Goal: Task Accomplishment & Management: Use online tool/utility

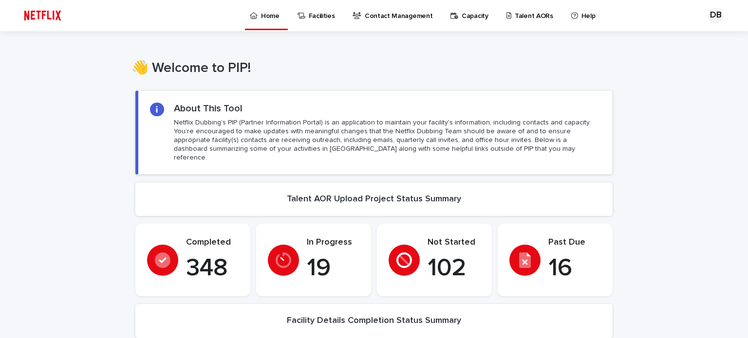
click at [515, 17] on p "Talent AORs" at bounding box center [534, 10] width 38 height 20
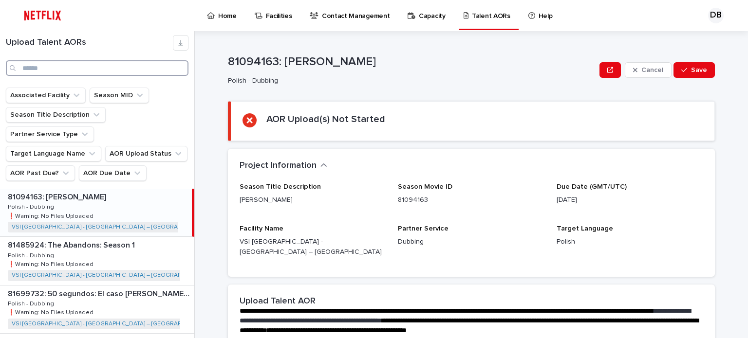
click at [70, 64] on input "Search" at bounding box center [97, 68] width 183 height 16
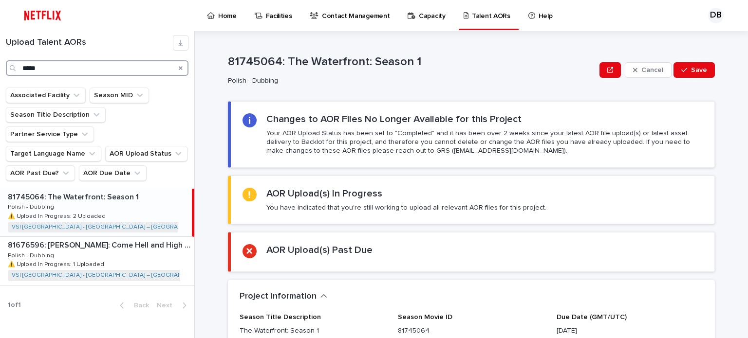
type input "*****"
click at [140, 192] on div "81745064: The Waterfront: Season 1 81745064: The Waterfront: Season 1 Polish - …" at bounding box center [96, 213] width 192 height 48
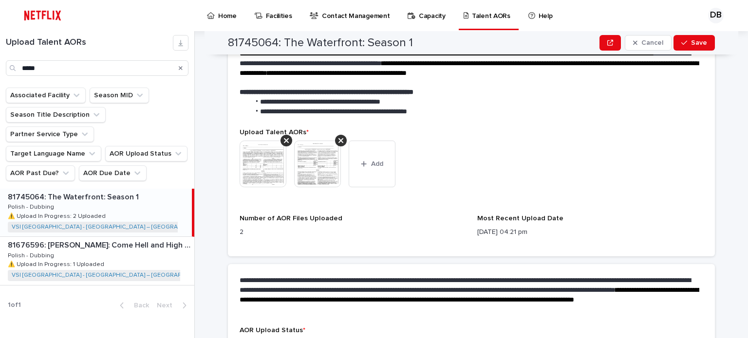
scroll to position [390, 0]
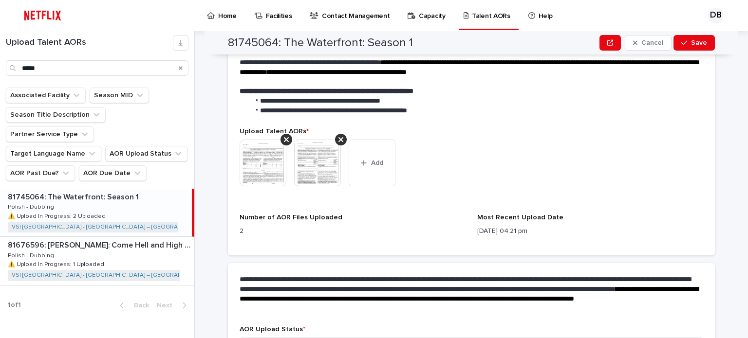
click at [273, 163] on img at bounding box center [263, 163] width 47 height 47
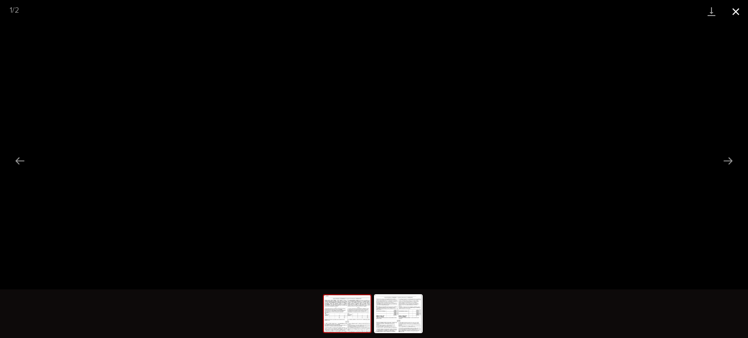
click at [734, 4] on button "Close gallery" at bounding box center [736, 11] width 24 height 23
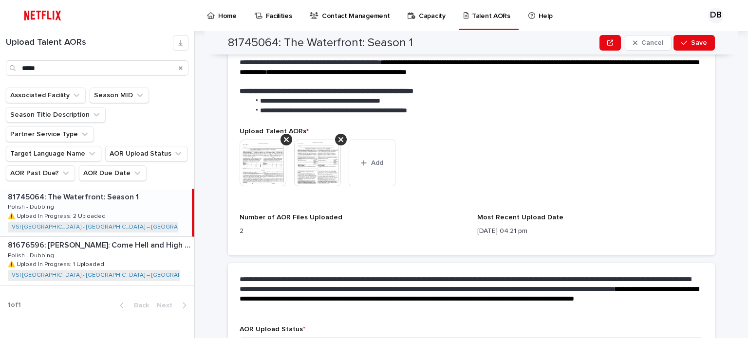
click at [306, 156] on img at bounding box center [317, 163] width 47 height 47
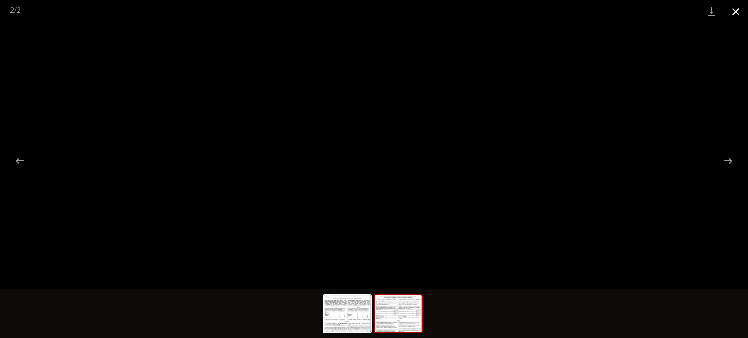
click at [740, 9] on button "Close gallery" at bounding box center [736, 11] width 24 height 23
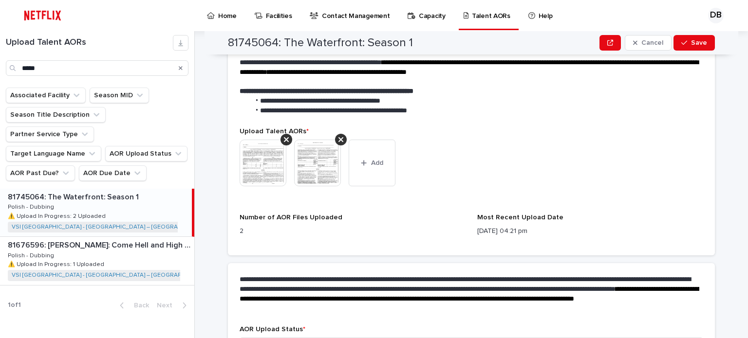
click at [247, 161] on img at bounding box center [263, 163] width 47 height 47
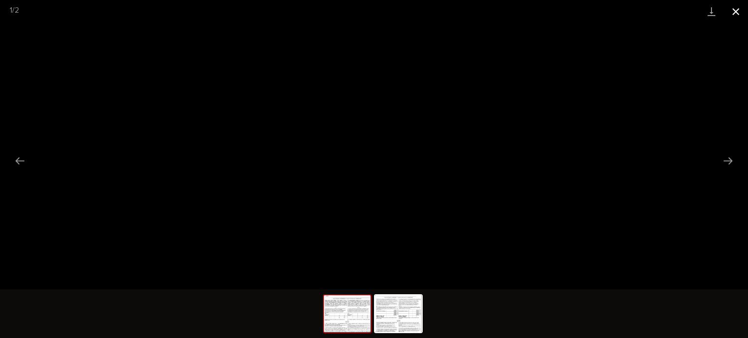
click at [736, 5] on button "Close gallery" at bounding box center [736, 11] width 24 height 23
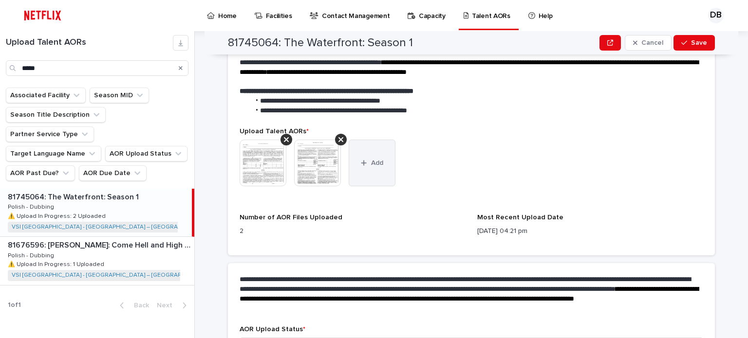
click at [372, 156] on button "Add" at bounding box center [372, 163] width 47 height 47
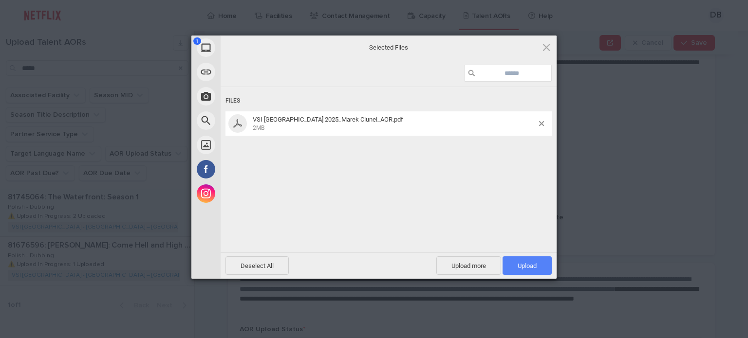
click at [527, 269] on span "Upload 1" at bounding box center [527, 265] width 19 height 7
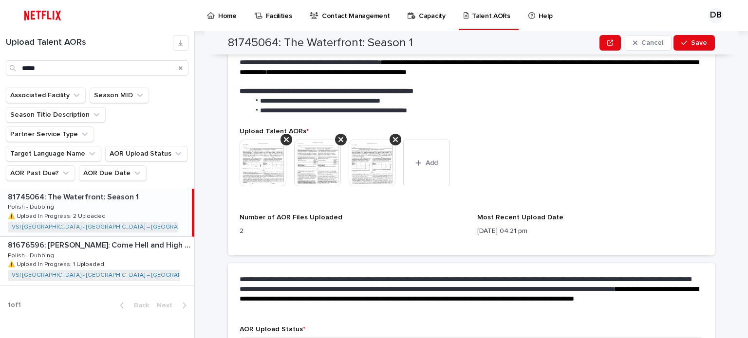
click at [364, 156] on img at bounding box center [372, 163] width 47 height 47
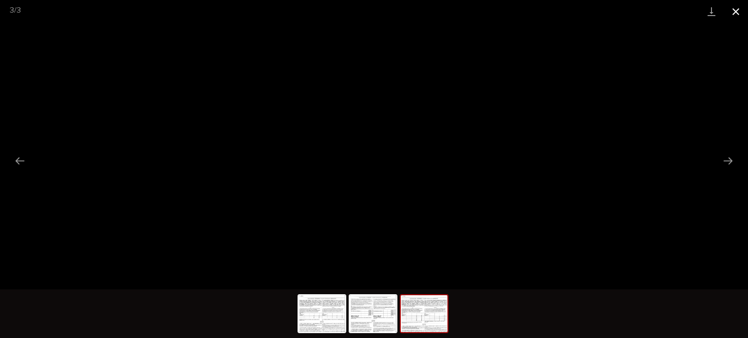
click at [740, 9] on button "Close gallery" at bounding box center [736, 11] width 24 height 23
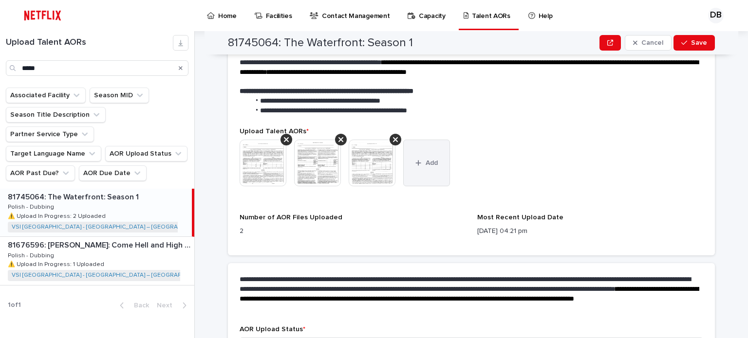
click at [421, 140] on button "Add" at bounding box center [426, 163] width 47 height 47
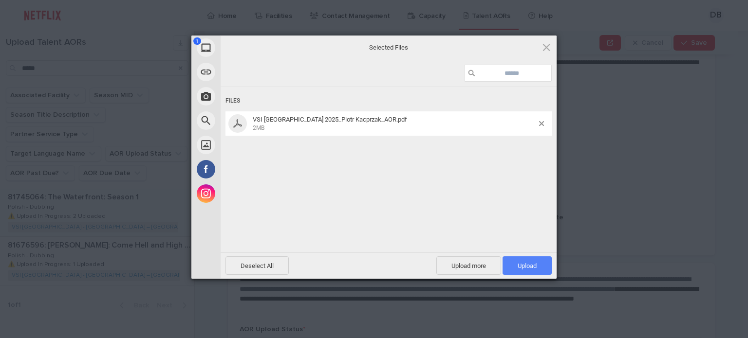
click at [531, 268] on span "Upload 1" at bounding box center [527, 265] width 19 height 7
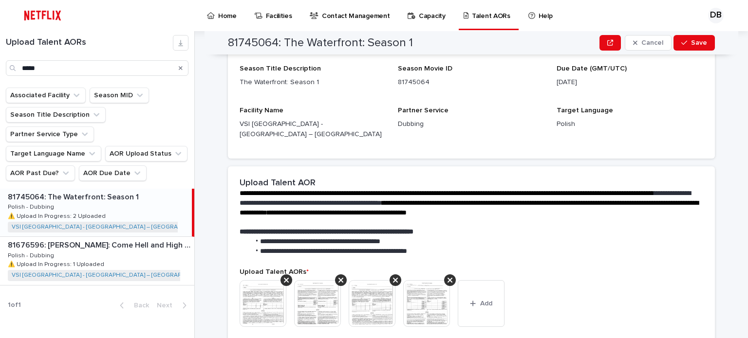
scroll to position [341, 0]
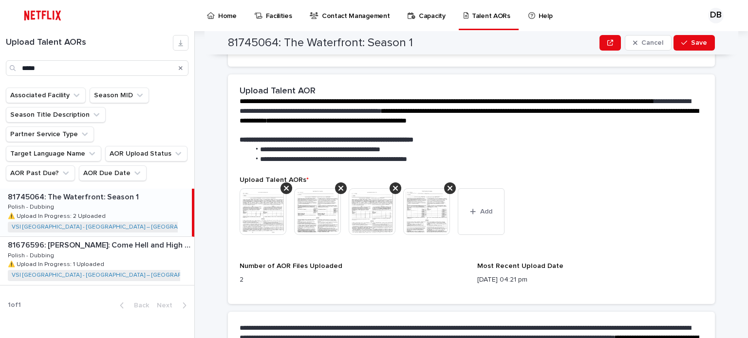
click at [274, 194] on img at bounding box center [263, 211] width 47 height 47
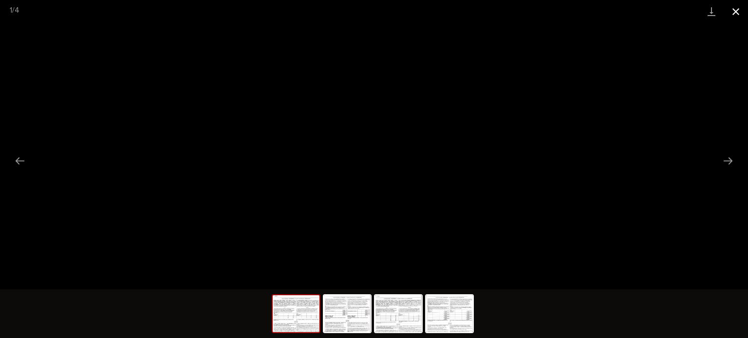
click at [734, 10] on button "Close gallery" at bounding box center [736, 11] width 24 height 23
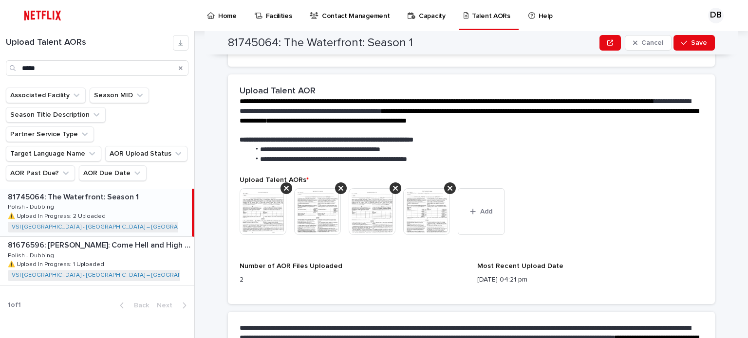
click at [263, 199] on img at bounding box center [263, 211] width 47 height 47
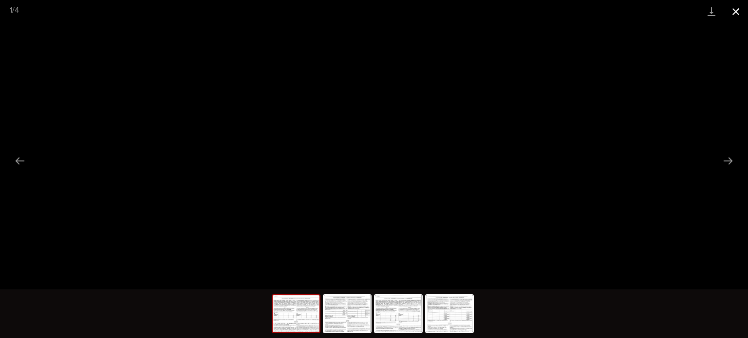
click at [734, 11] on button "Close gallery" at bounding box center [736, 11] width 24 height 23
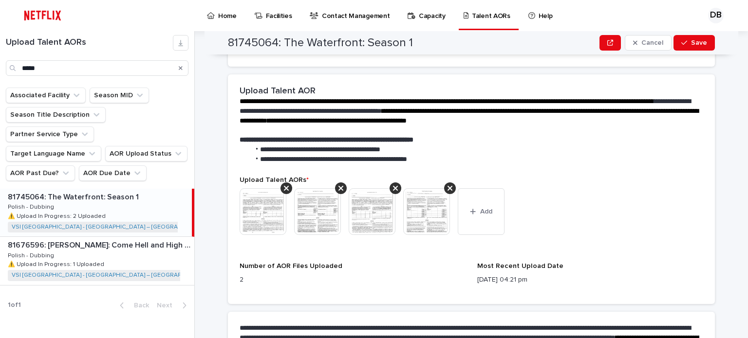
click at [251, 210] on img at bounding box center [263, 211] width 47 height 47
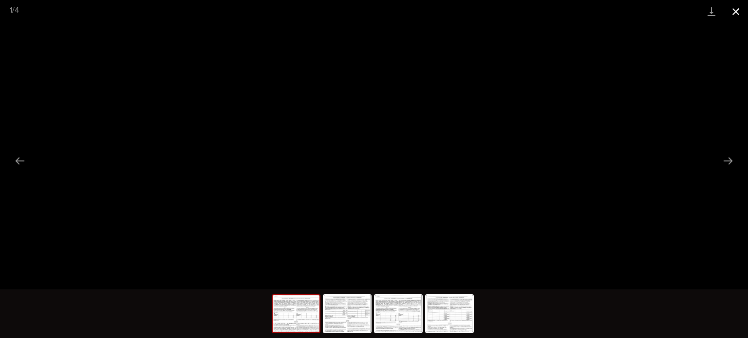
click at [737, 10] on button "Close gallery" at bounding box center [736, 11] width 24 height 23
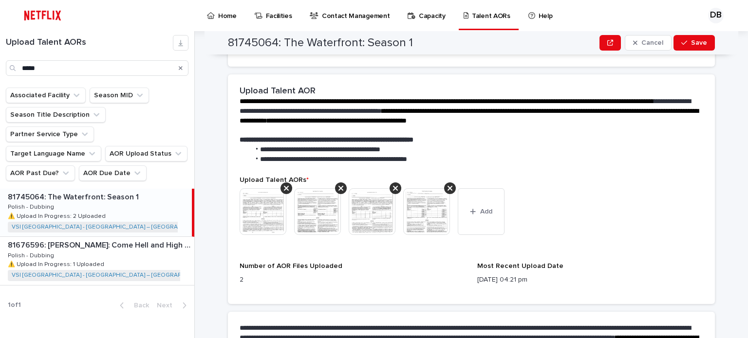
click at [315, 209] on img at bounding box center [317, 211] width 47 height 47
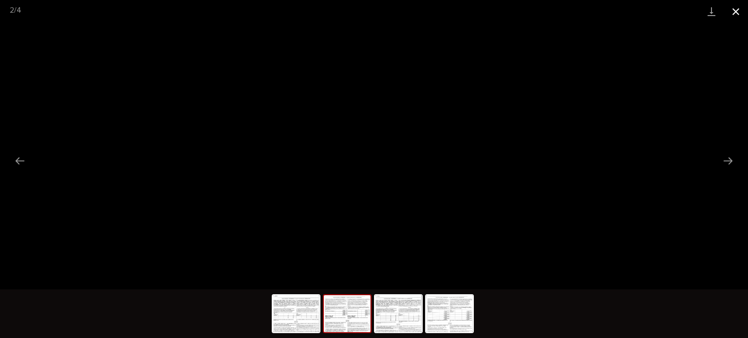
click at [739, 9] on button "Close gallery" at bounding box center [736, 11] width 24 height 23
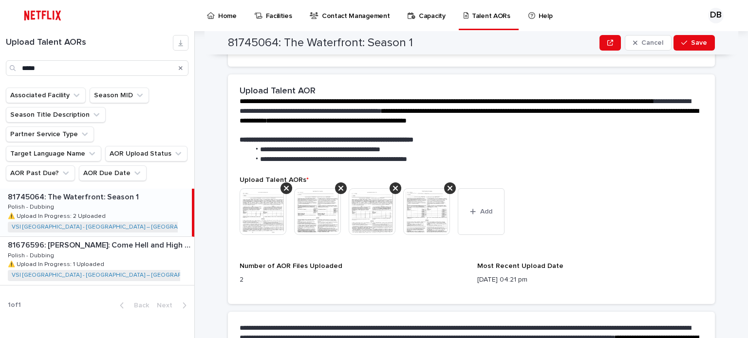
click at [362, 207] on img at bounding box center [372, 211] width 47 height 47
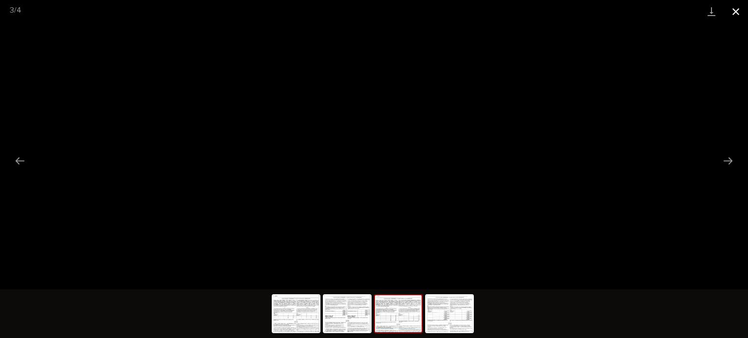
click at [733, 15] on button "Close gallery" at bounding box center [736, 11] width 24 height 23
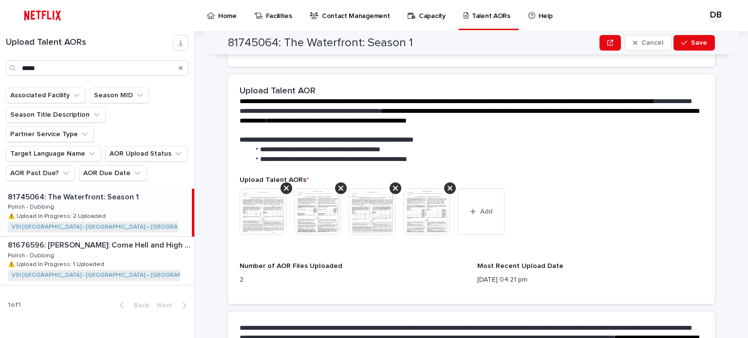
click at [427, 204] on img at bounding box center [426, 211] width 47 height 47
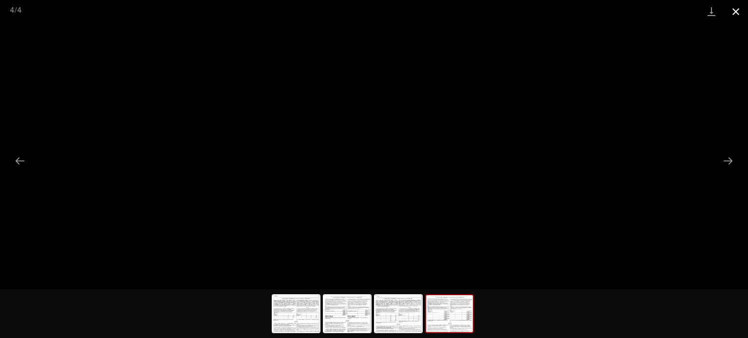
click at [736, 19] on button "Close gallery" at bounding box center [736, 11] width 24 height 23
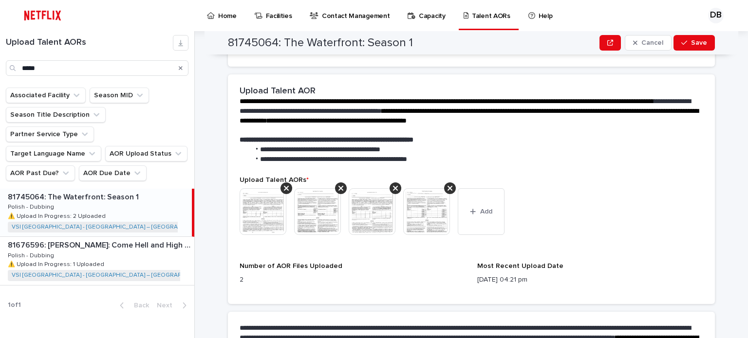
click at [644, 214] on div "This file cannot be opened Download File Add" at bounding box center [472, 215] width 464 height 55
click at [636, 188] on div "This file cannot be opened Download File Add" at bounding box center [472, 215] width 464 height 55
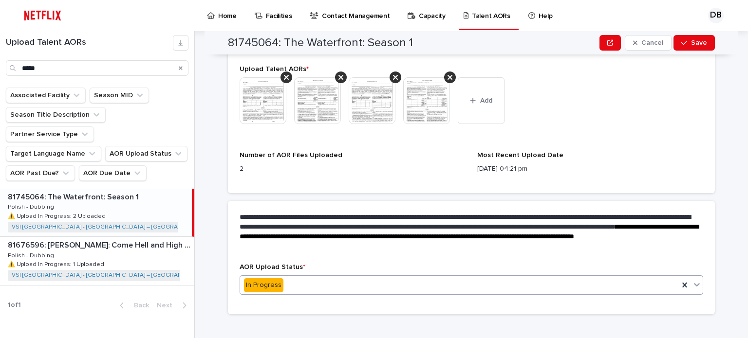
click at [694, 283] on icon at bounding box center [697, 284] width 6 height 3
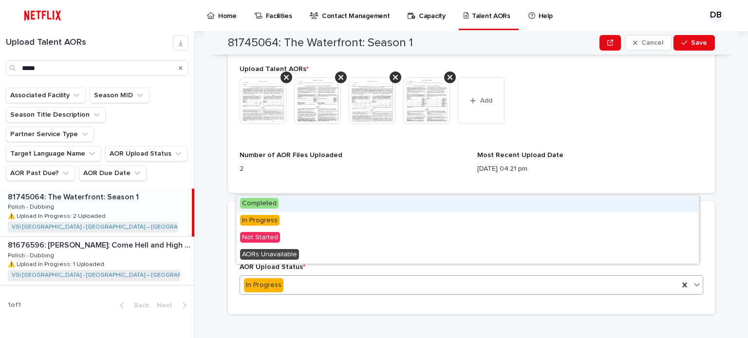
click at [335, 208] on div "Completed" at bounding box center [467, 204] width 463 height 17
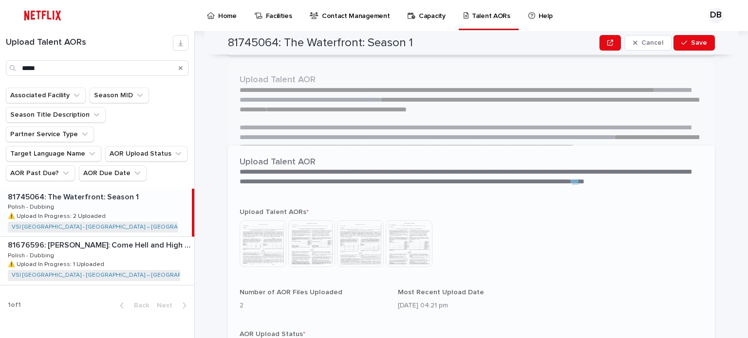
scroll to position [319, 0]
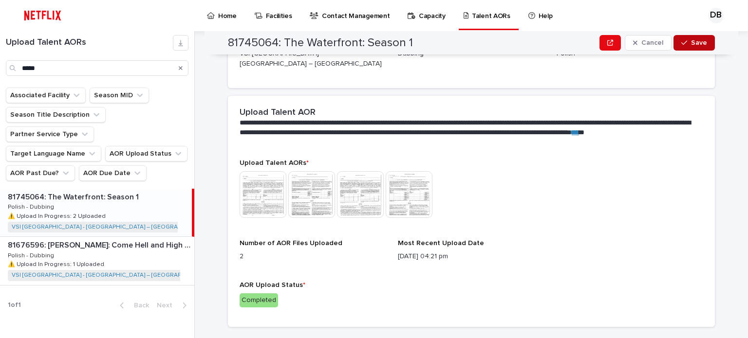
click at [699, 39] on span "Save" at bounding box center [699, 42] width 16 height 7
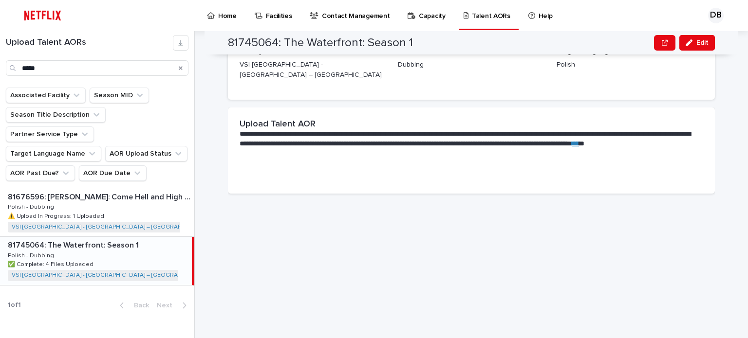
scroll to position [53, 0]
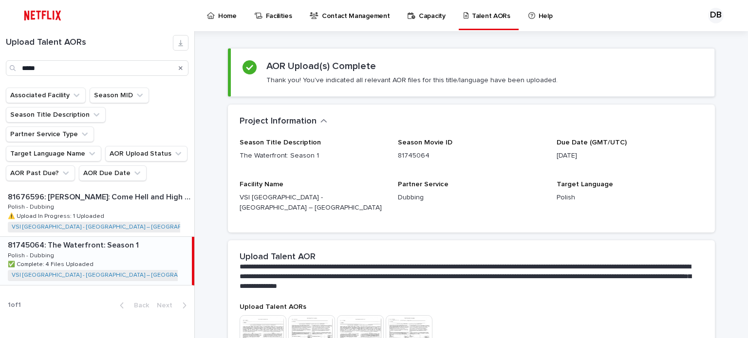
click at [181, 70] on icon "Search" at bounding box center [181, 68] width 4 height 6
click at [154, 72] on input "Search" at bounding box center [97, 68] width 183 height 16
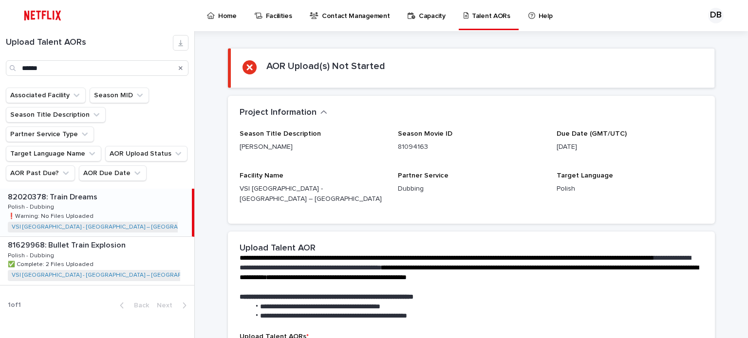
drag, startPoint x: 80, startPoint y: 199, endPoint x: 86, endPoint y: 192, distance: 9.4
click at [80, 211] on p "❗️Warning: No Files Uploaded" at bounding box center [52, 215] width 88 height 9
type input "*****"
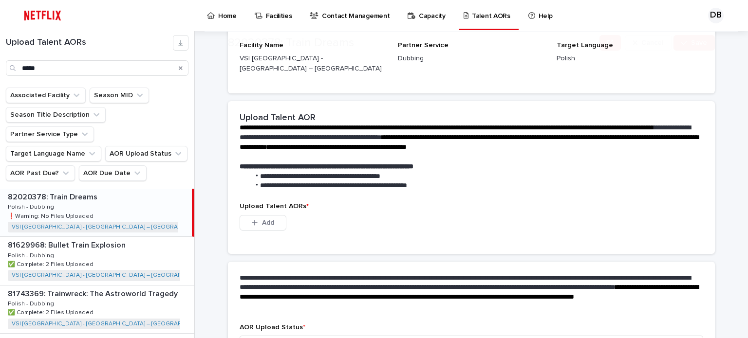
scroll to position [292, 0]
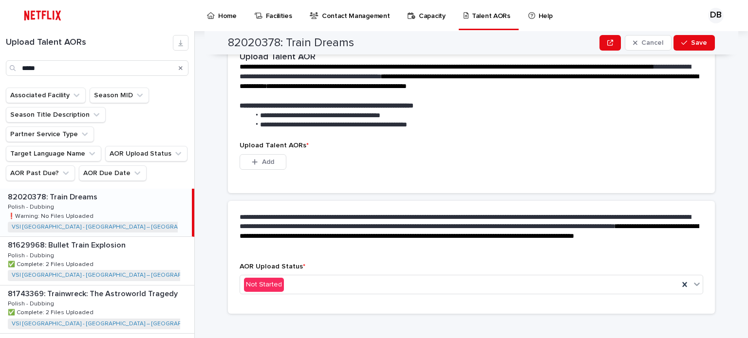
click at [129, 194] on div "82020378: Train Dreams 82020378: Train Dreams Polish - Dubbing Polish - Dubbing…" at bounding box center [96, 213] width 192 height 48
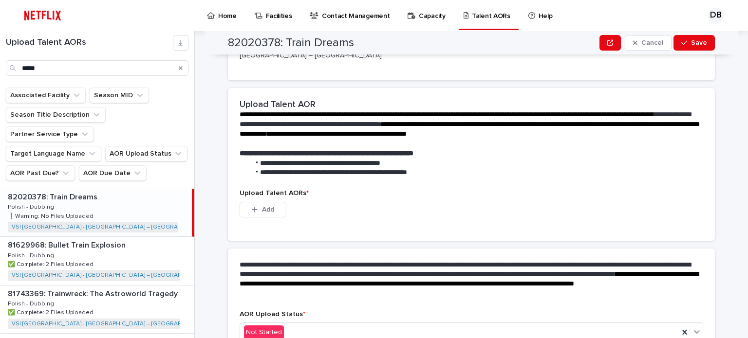
scroll to position [146, 0]
